Goal: Task Accomplishment & Management: Manage account settings

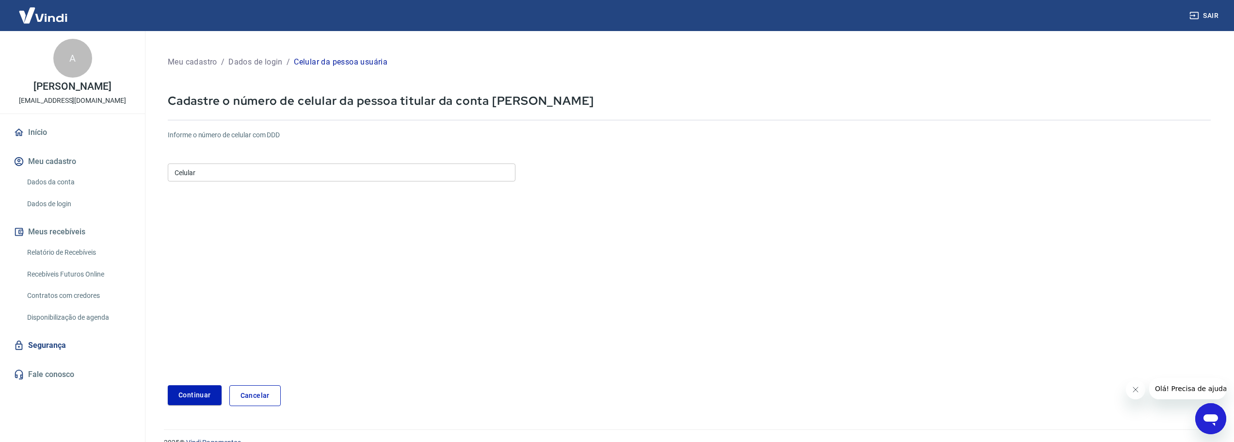
click at [335, 173] on input "Celular" at bounding box center [342, 172] width 348 height 18
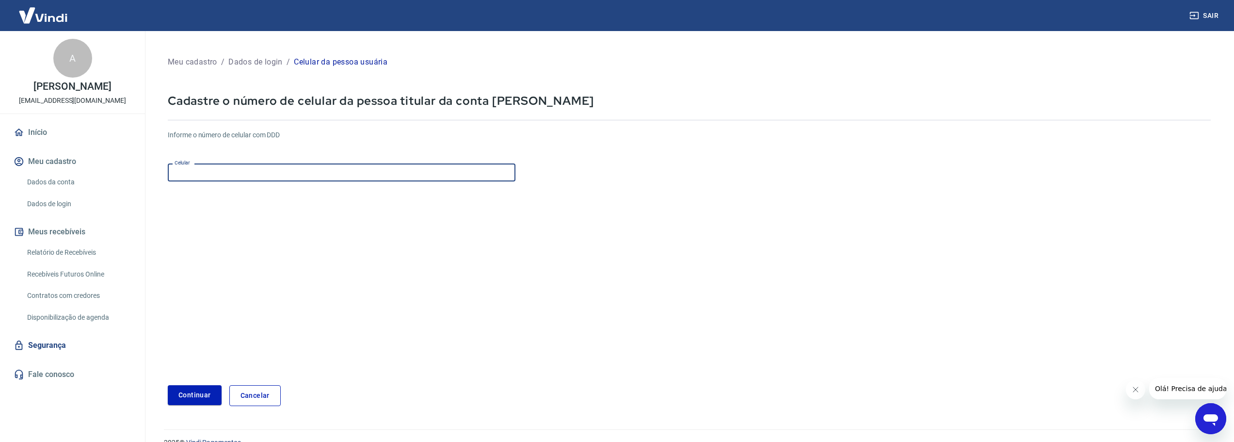
type input "[PHONE_NUMBER]"
click at [188, 393] on button "Continuar" at bounding box center [195, 395] width 54 height 20
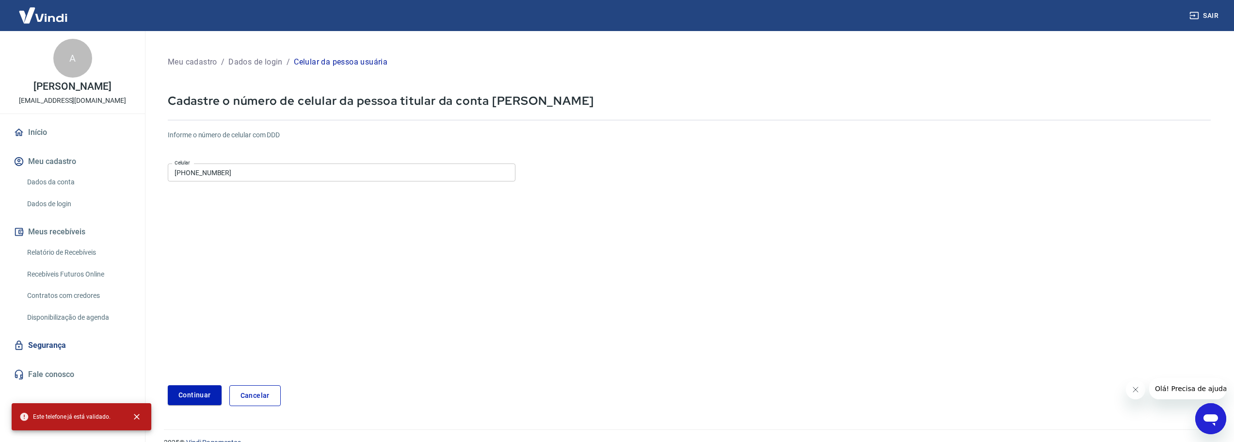
click at [419, 294] on form "Informe o número de celular com DDD Celular [PHONE_NUMBER] Celular Continuar Ca…" at bounding box center [689, 264] width 1043 height 284
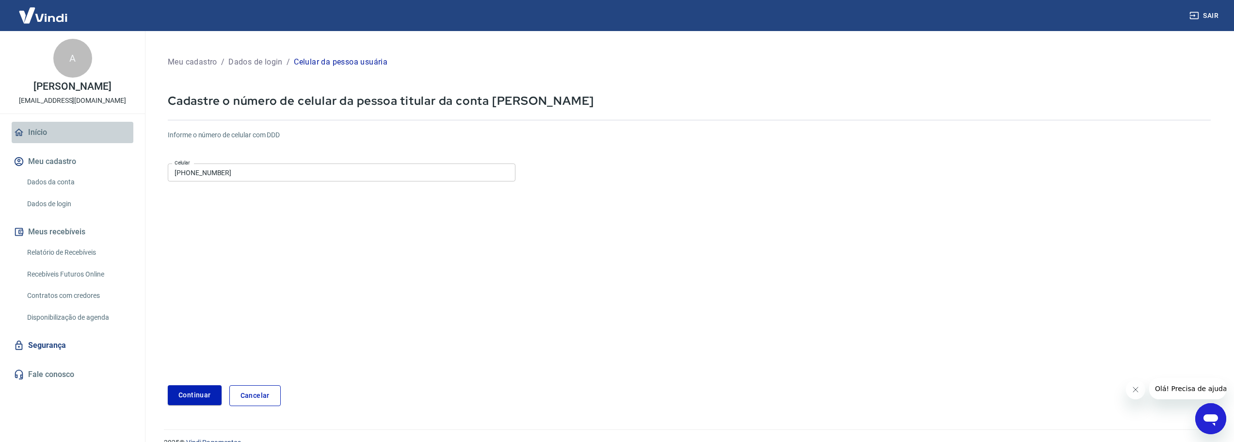
click at [32, 132] on link "Início" at bounding box center [73, 132] width 122 height 21
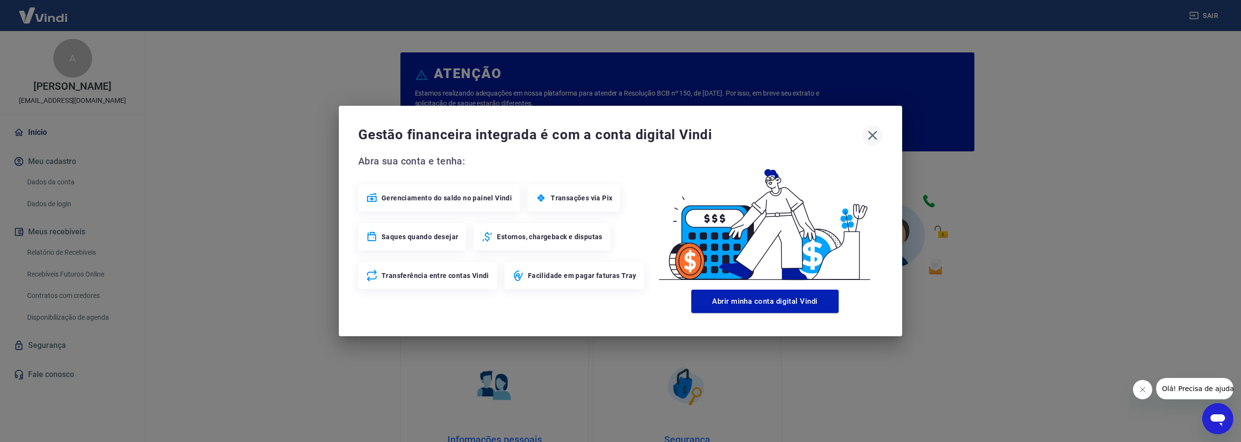
click at [875, 134] on icon "button" at bounding box center [873, 136] width 16 height 16
